Goal: Use online tool/utility: Utilize a website feature to perform a specific function

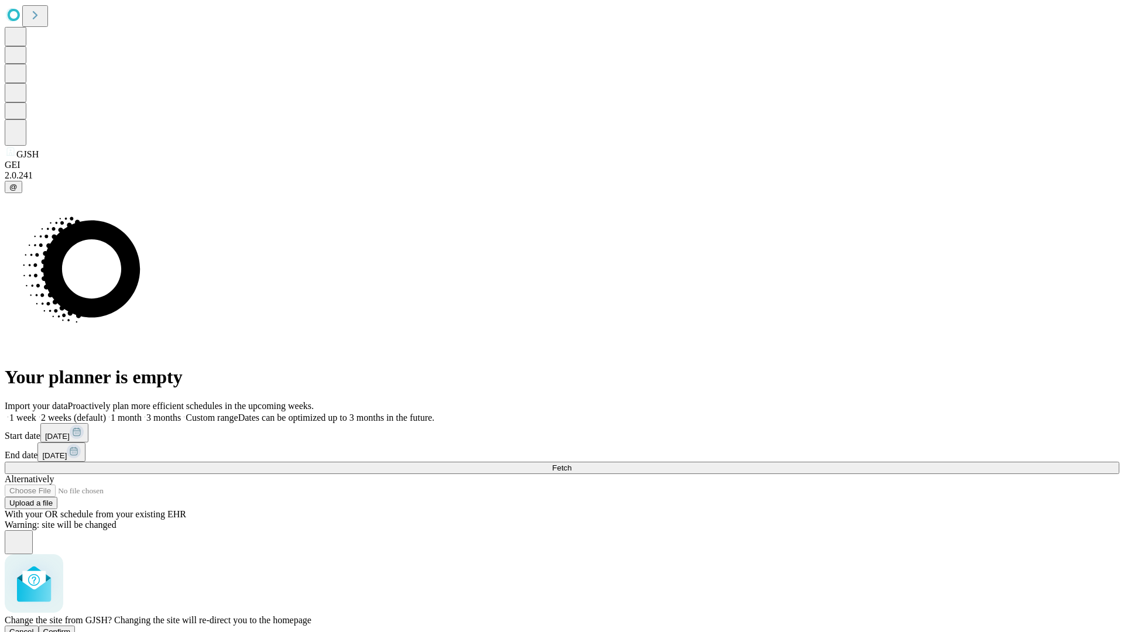
click at [71, 627] on span "Confirm" at bounding box center [57, 631] width 28 height 9
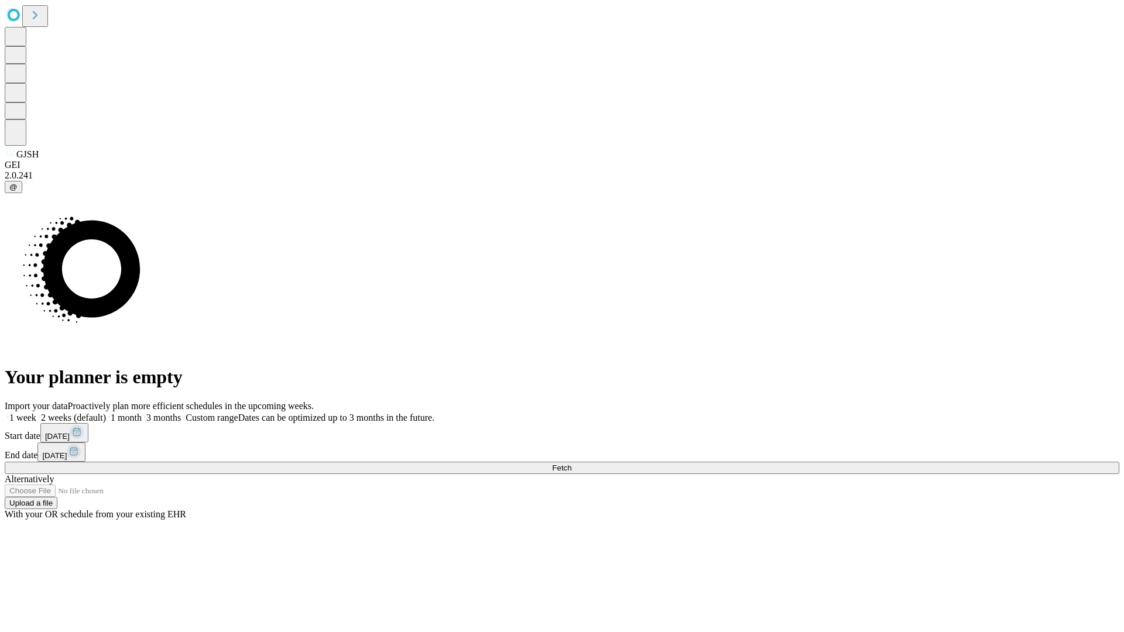
click at [36, 413] on label "1 week" at bounding box center [21, 418] width 32 height 10
click at [571, 464] on span "Fetch" at bounding box center [561, 468] width 19 height 9
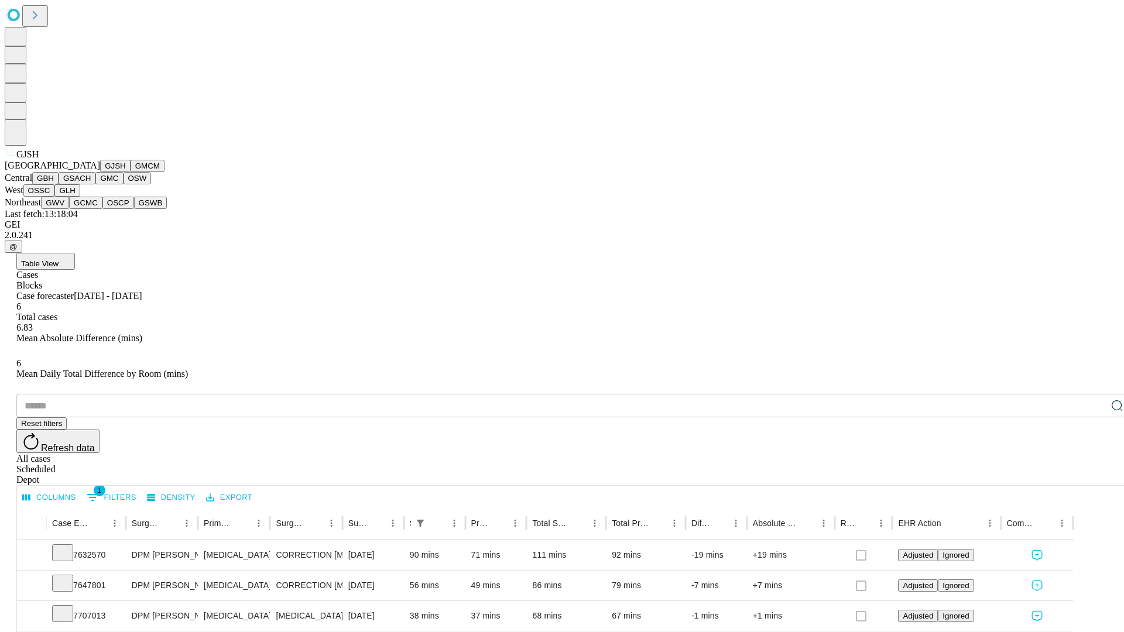
click at [131, 172] on button "GMCM" at bounding box center [148, 166] width 34 height 12
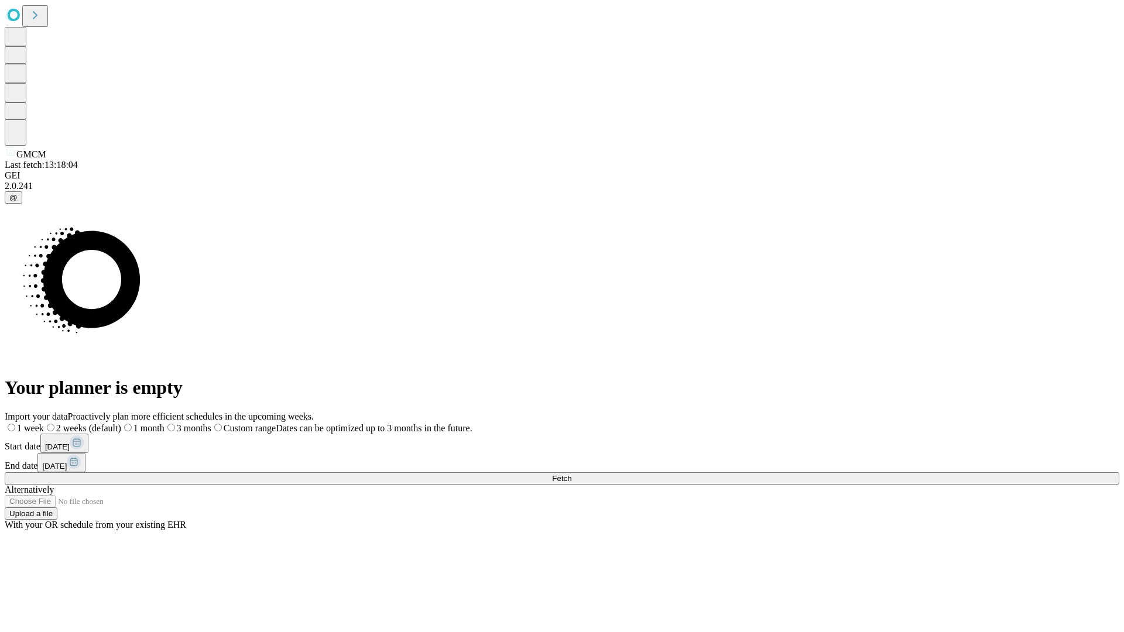
click at [44, 423] on label "1 week" at bounding box center [24, 428] width 39 height 10
click at [571, 474] on span "Fetch" at bounding box center [561, 478] width 19 height 9
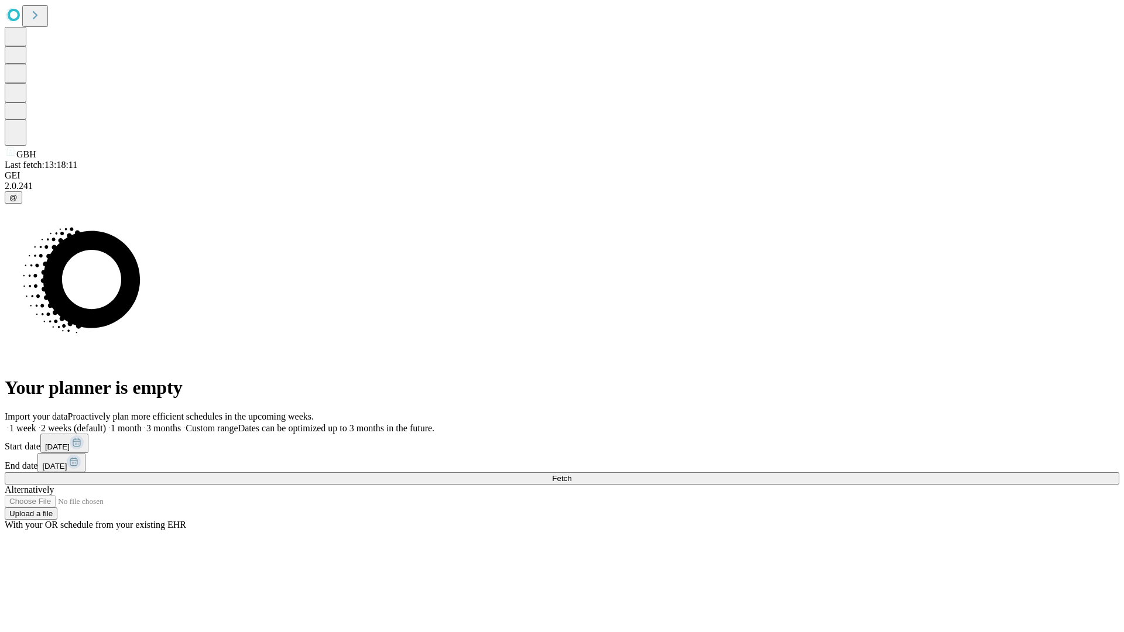
click at [36, 423] on label "1 week" at bounding box center [21, 428] width 32 height 10
click at [571, 474] on span "Fetch" at bounding box center [561, 478] width 19 height 9
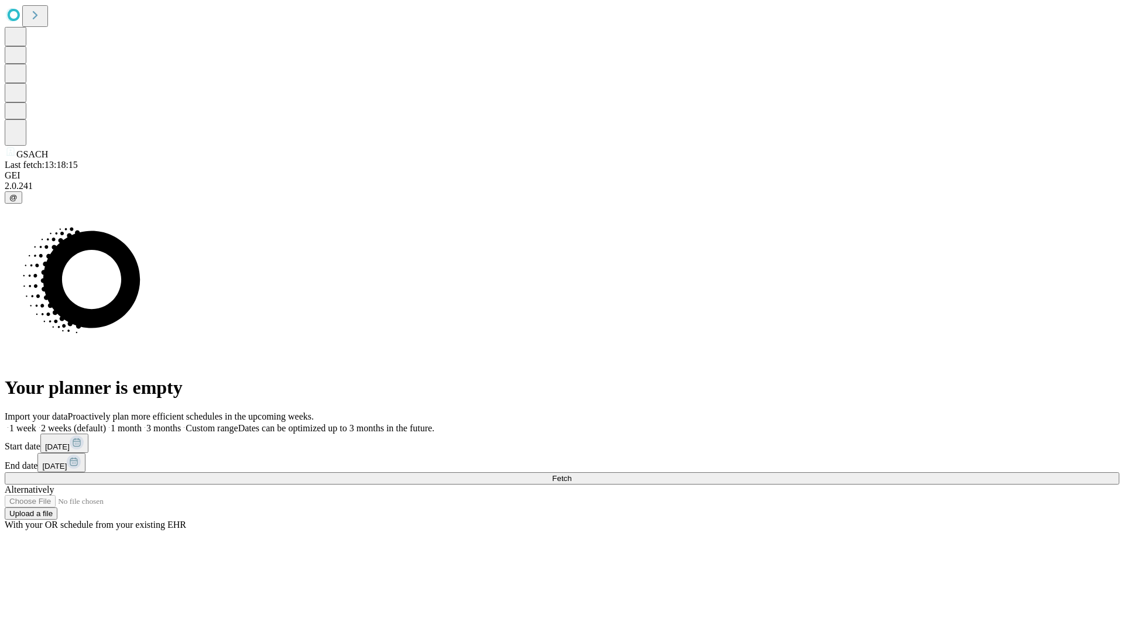
click at [36, 423] on label "1 week" at bounding box center [21, 428] width 32 height 10
click at [571, 474] on span "Fetch" at bounding box center [561, 478] width 19 height 9
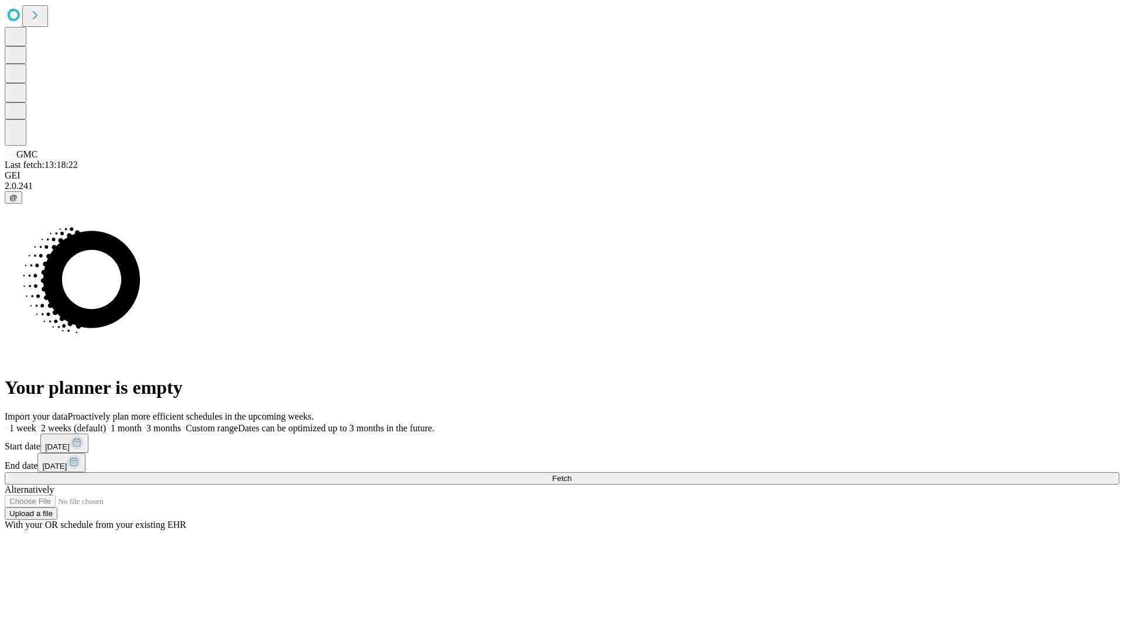
click at [36, 423] on label "1 week" at bounding box center [21, 428] width 32 height 10
click at [571, 474] on span "Fetch" at bounding box center [561, 478] width 19 height 9
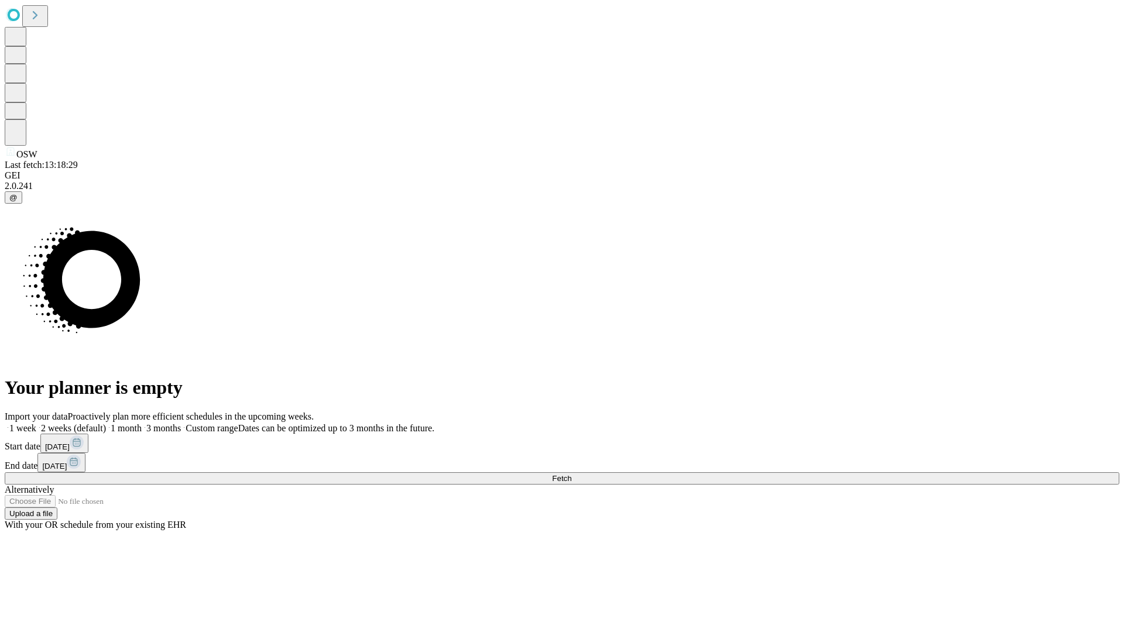
click at [571, 474] on span "Fetch" at bounding box center [561, 478] width 19 height 9
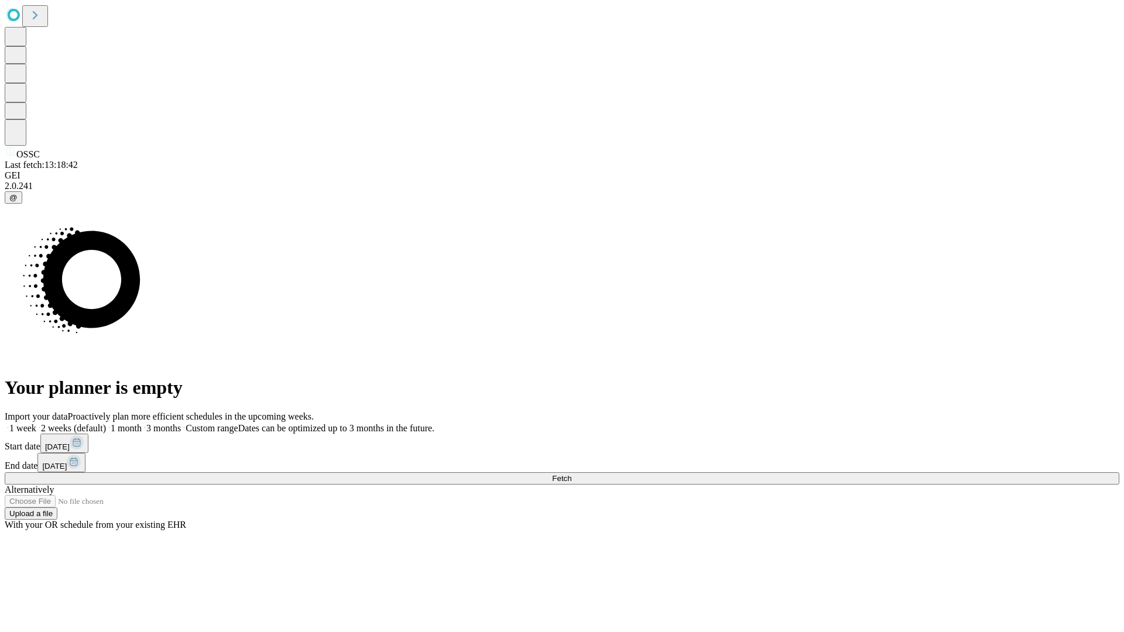
click at [571, 474] on span "Fetch" at bounding box center [561, 478] width 19 height 9
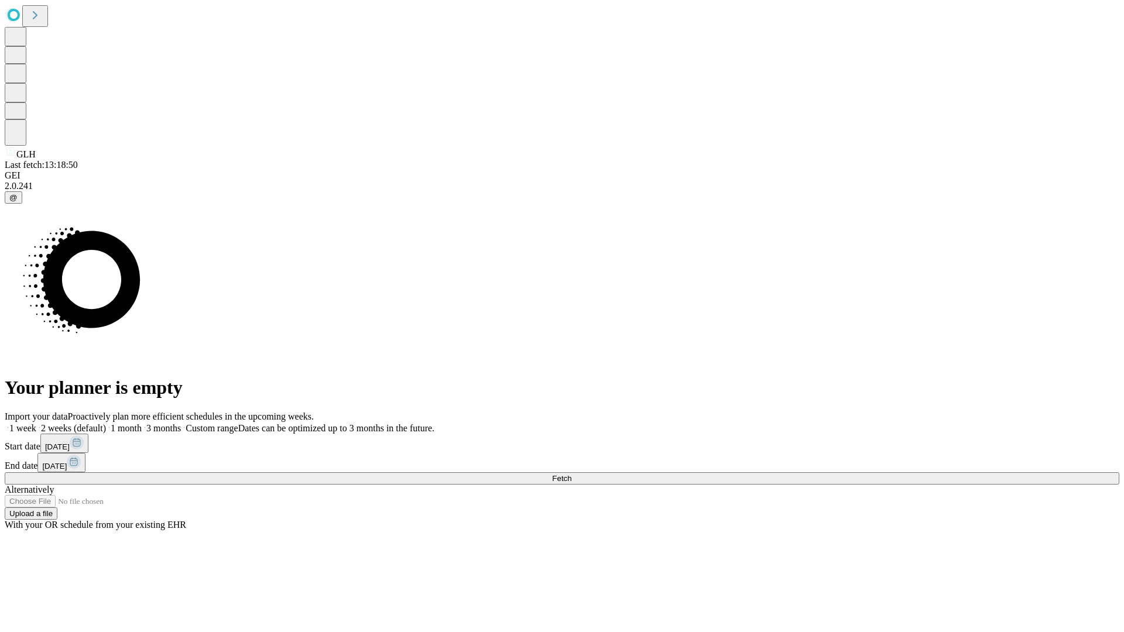
click at [36, 423] on label "1 week" at bounding box center [21, 428] width 32 height 10
click at [571, 474] on span "Fetch" at bounding box center [561, 478] width 19 height 9
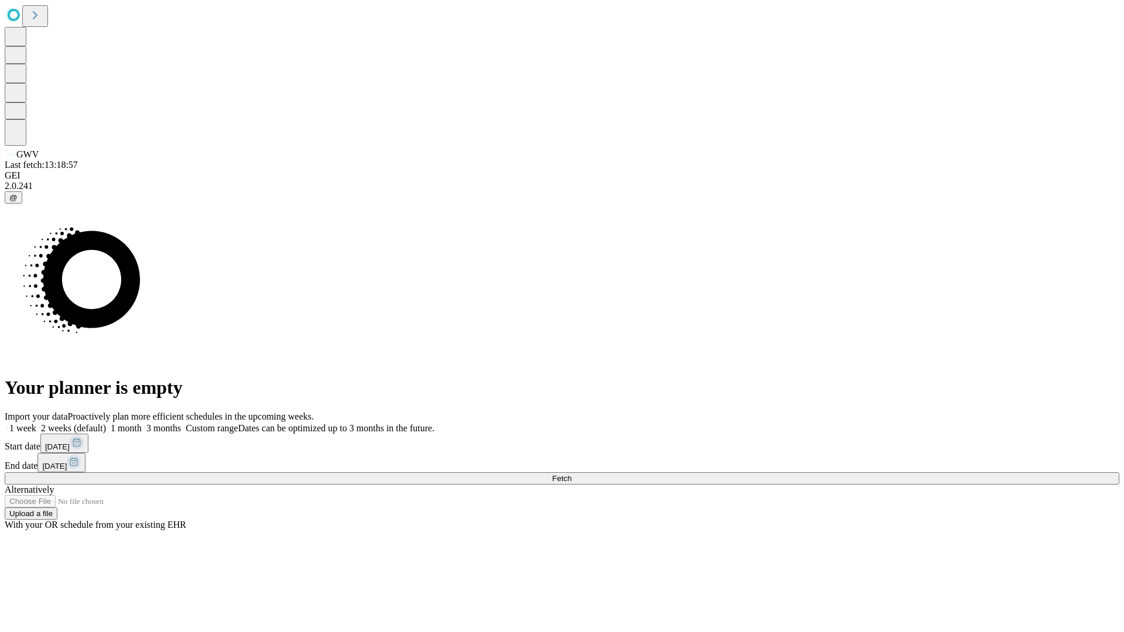
click at [36, 423] on label "1 week" at bounding box center [21, 428] width 32 height 10
click at [571, 474] on span "Fetch" at bounding box center [561, 478] width 19 height 9
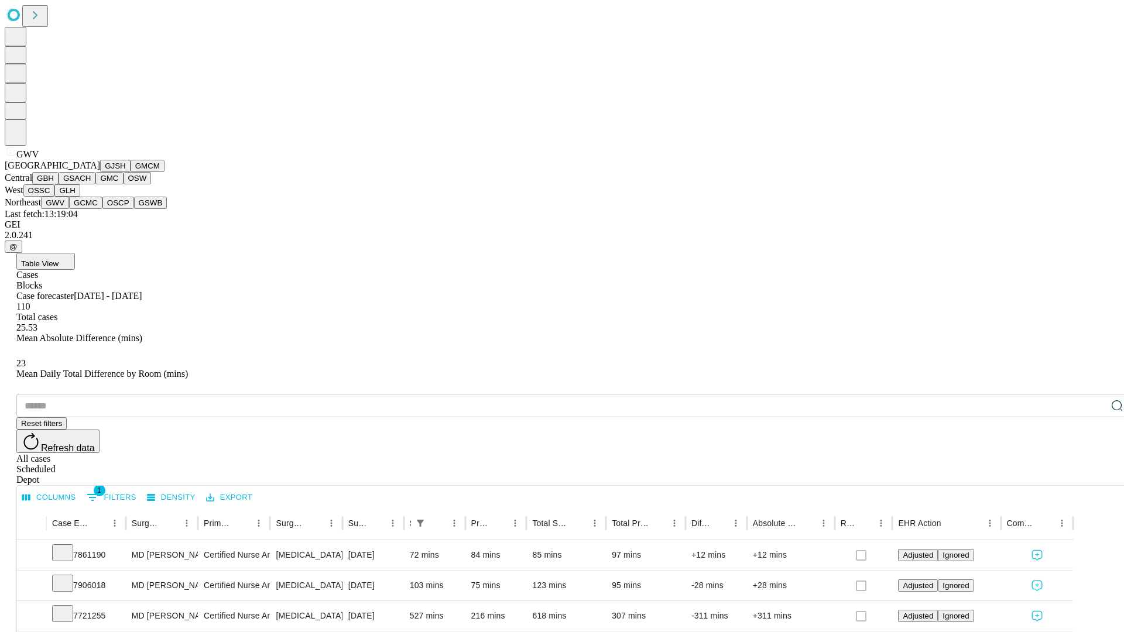
click at [91, 209] on button "GCMC" at bounding box center [85, 203] width 33 height 12
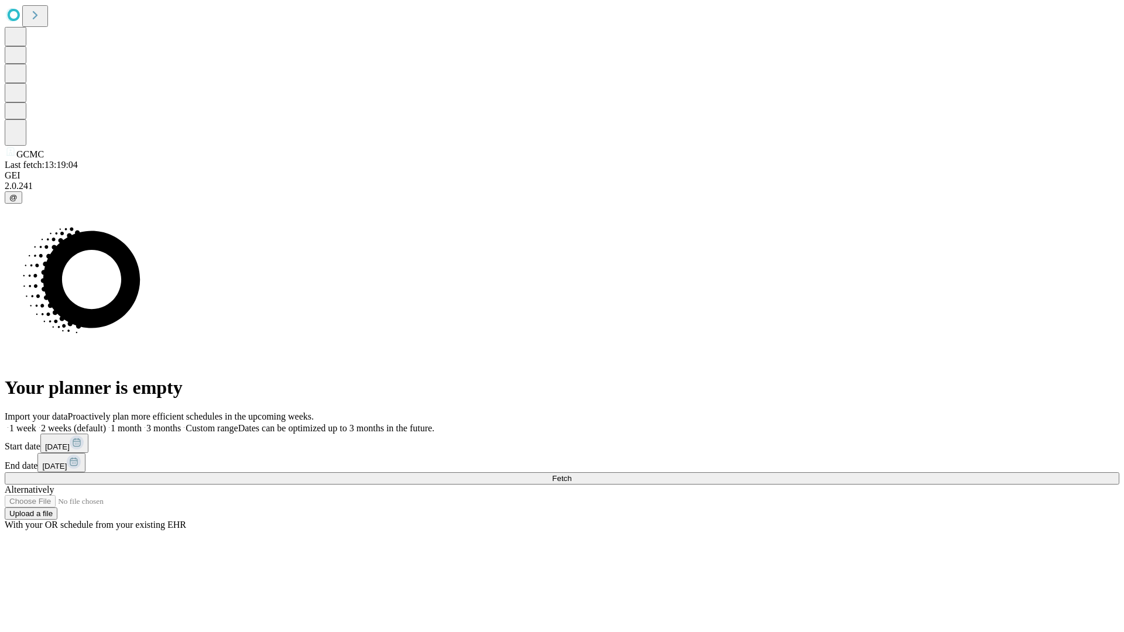
click at [36, 423] on label "1 week" at bounding box center [21, 428] width 32 height 10
click at [571, 474] on span "Fetch" at bounding box center [561, 478] width 19 height 9
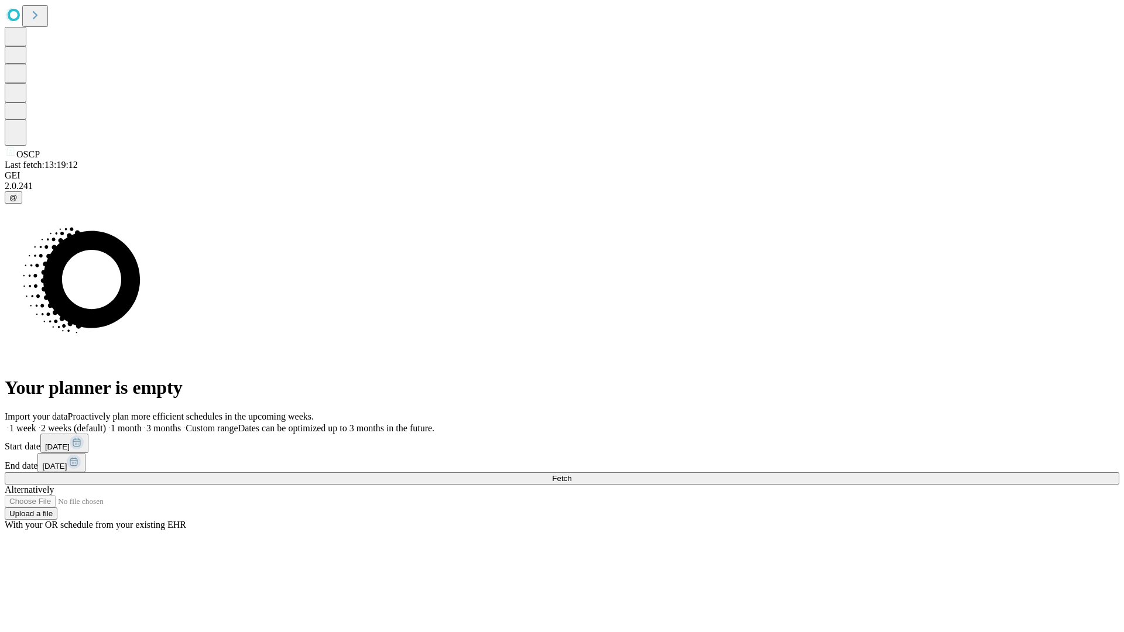
click at [36, 423] on label "1 week" at bounding box center [21, 428] width 32 height 10
click at [571, 474] on span "Fetch" at bounding box center [561, 478] width 19 height 9
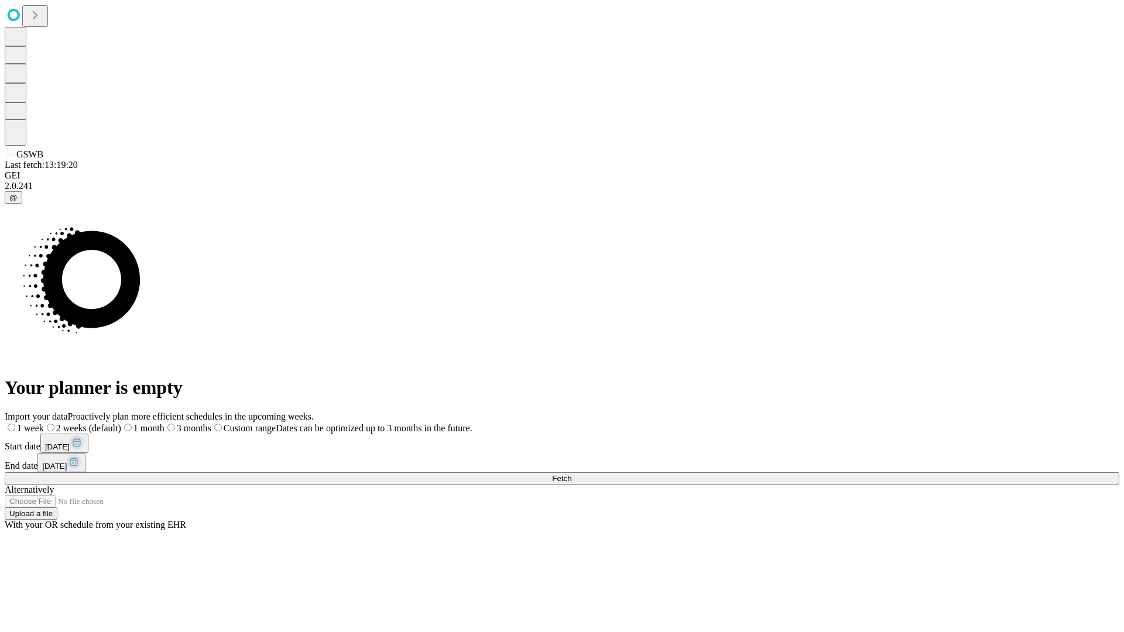
click at [44, 423] on label "1 week" at bounding box center [24, 428] width 39 height 10
click at [571, 474] on span "Fetch" at bounding box center [561, 478] width 19 height 9
